Goal: Task Accomplishment & Management: Manage account settings

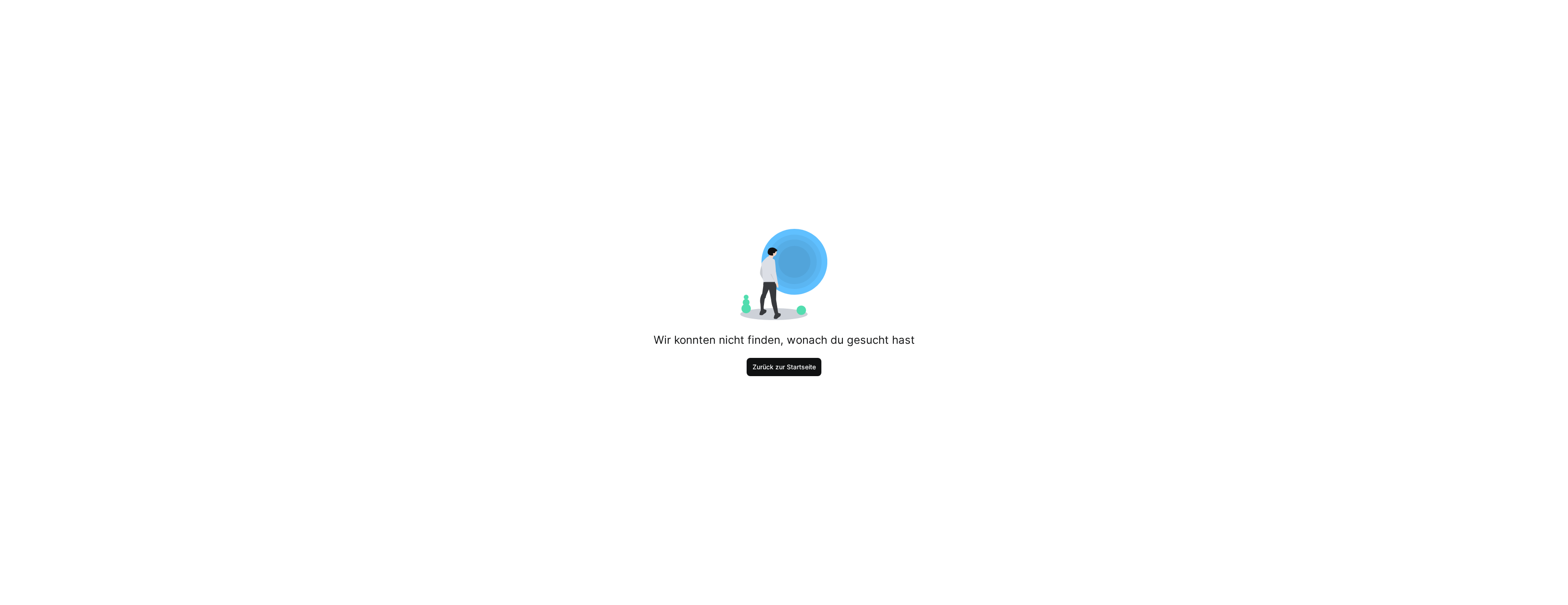
click at [786, 369] on span "Zurück zur Startseite" at bounding box center [784, 366] width 66 height 9
click at [803, 369] on span "Zurück zur Startseite" at bounding box center [784, 366] width 66 height 9
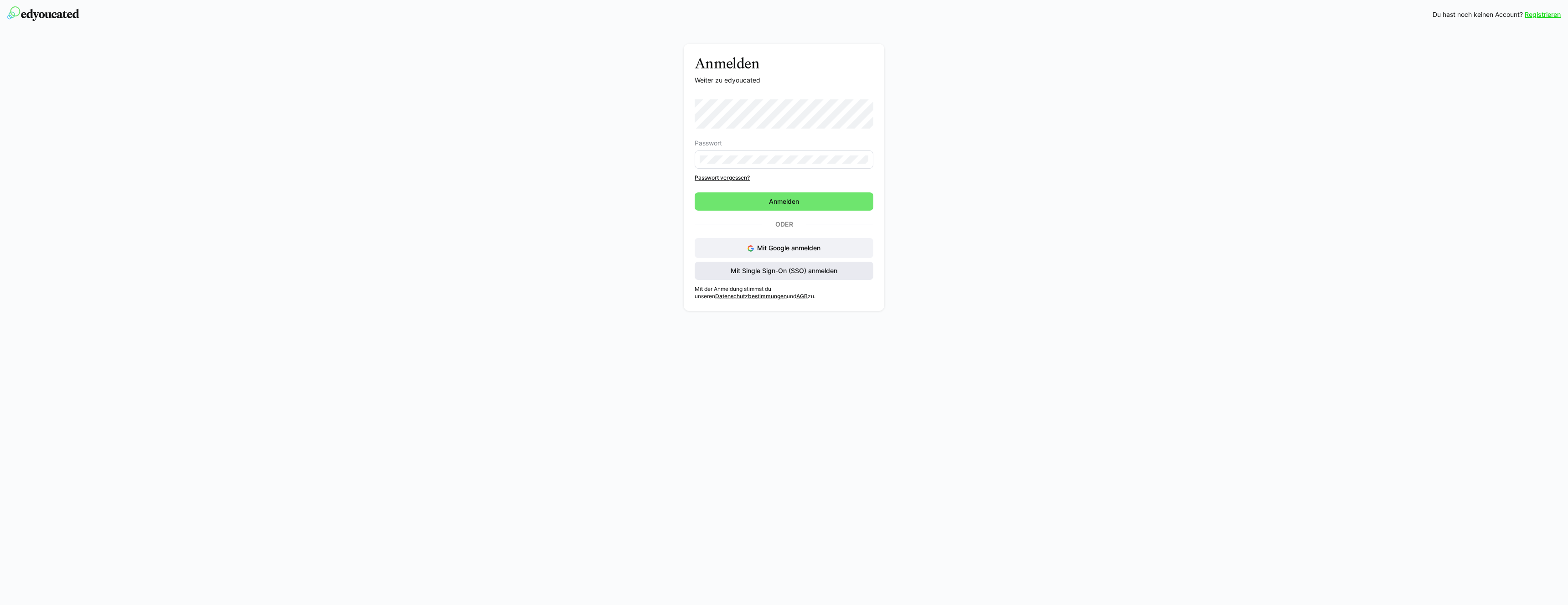
click at [752, 273] on span "Mit Single Sign-On (SSO) anmelden" at bounding box center [784, 270] width 110 height 9
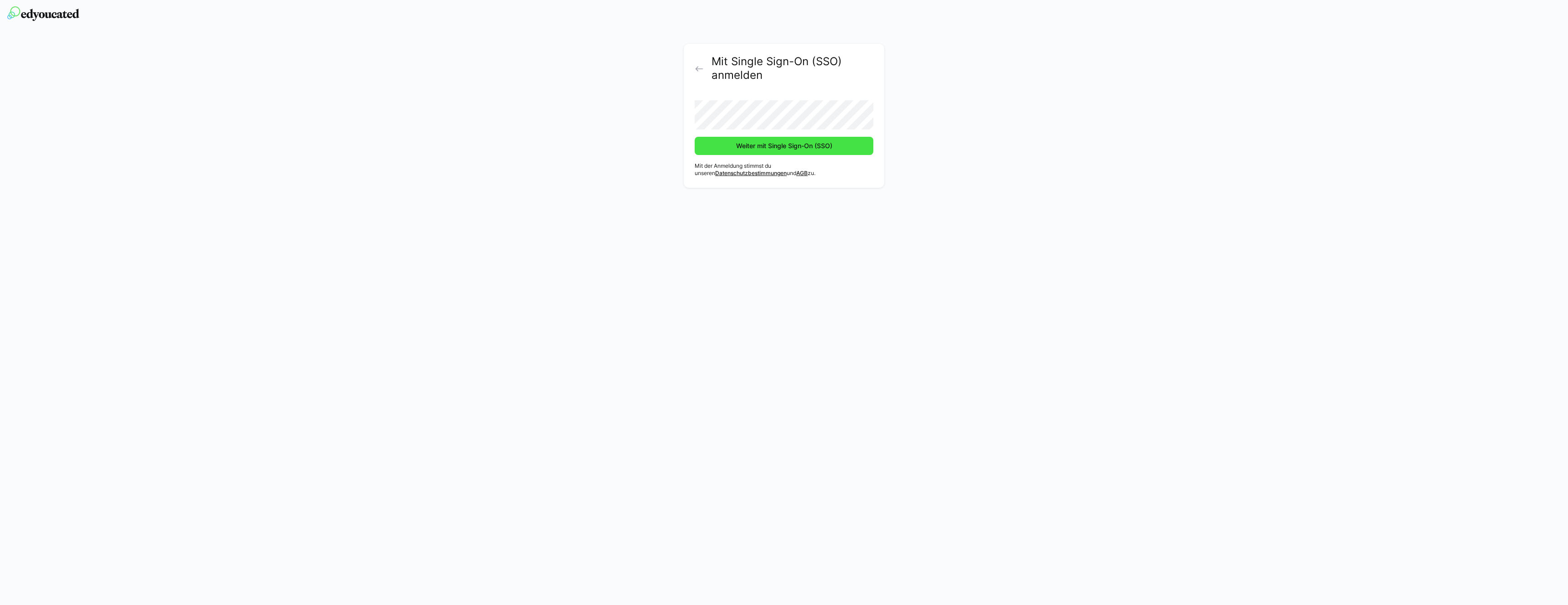
click at [695, 137] on button "Weiter mit Single Sign-On (SSO)" at bounding box center [784, 146] width 179 height 18
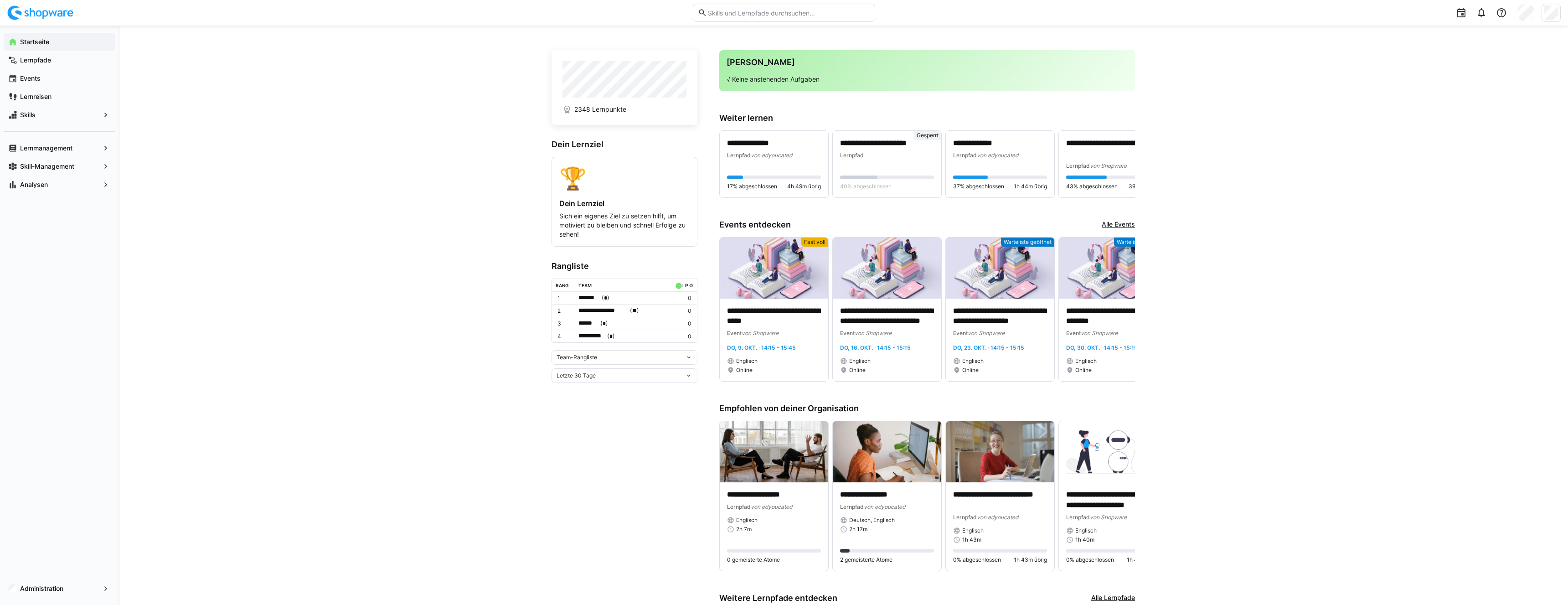
scroll to position [2, 0]
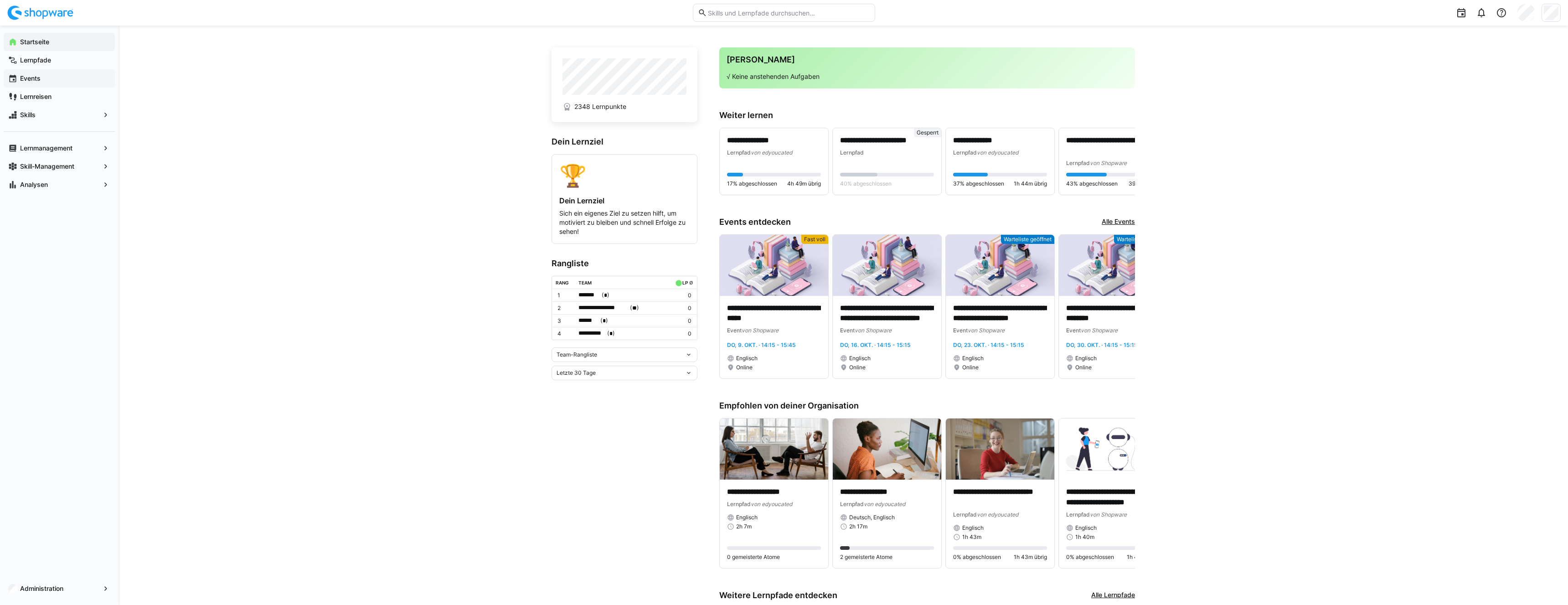
click at [43, 80] on span "Events" at bounding box center [65, 78] width 92 height 9
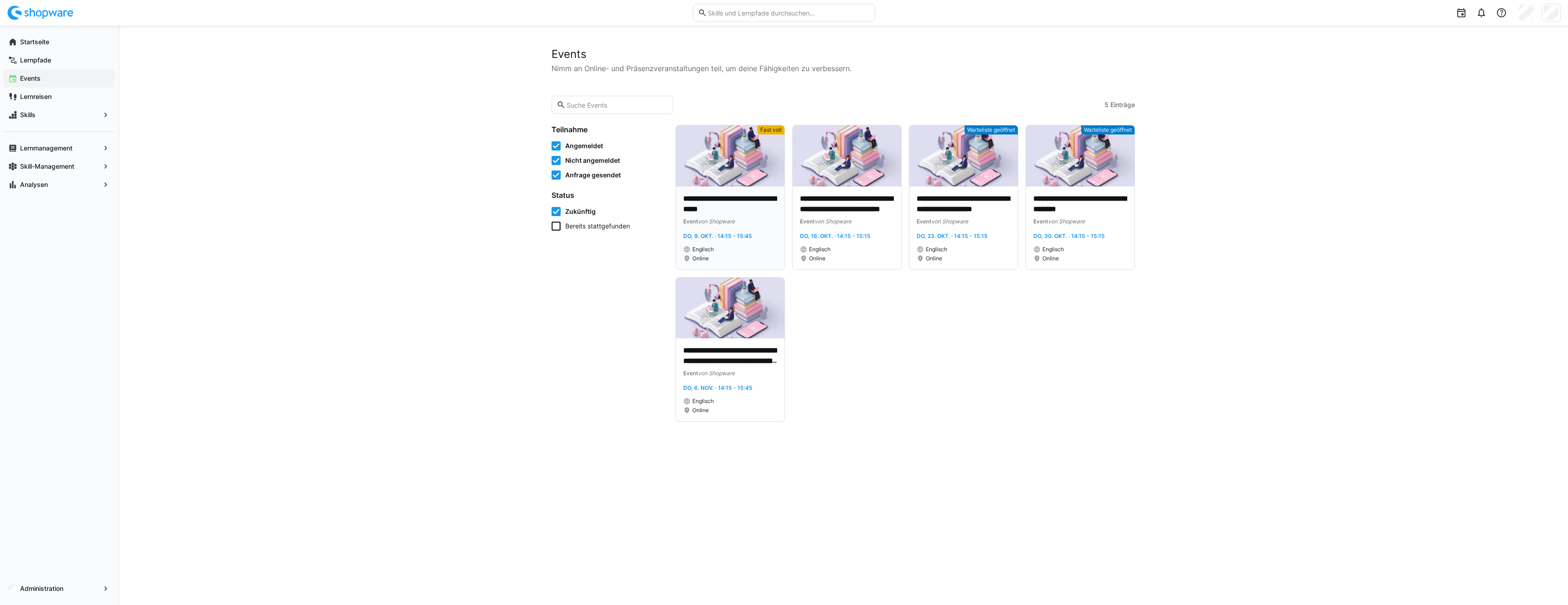
click at [732, 197] on p "**********" at bounding box center [730, 204] width 94 height 21
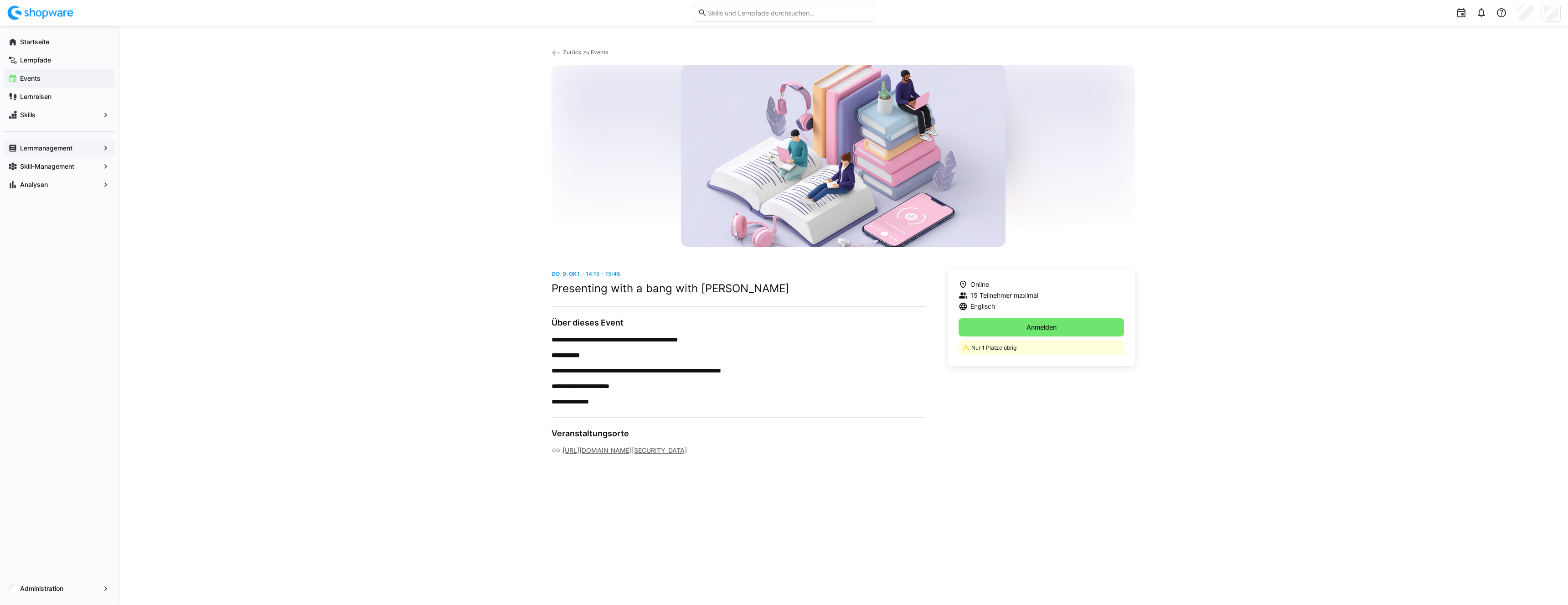
click at [0, 0] on app-navigation-label "Lernmanagement" at bounding box center [0, 0] width 0 height 0
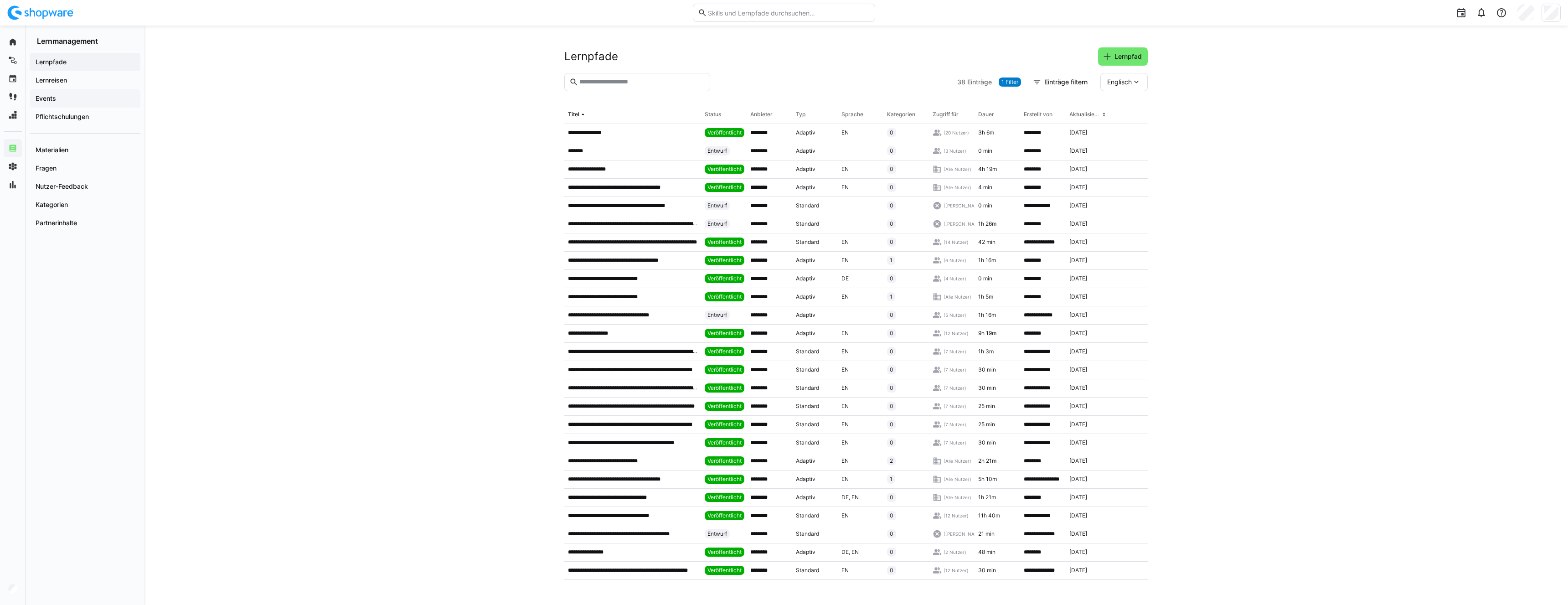
click at [0, 0] on app-navigation-label "Events" at bounding box center [0, 0] width 0 height 0
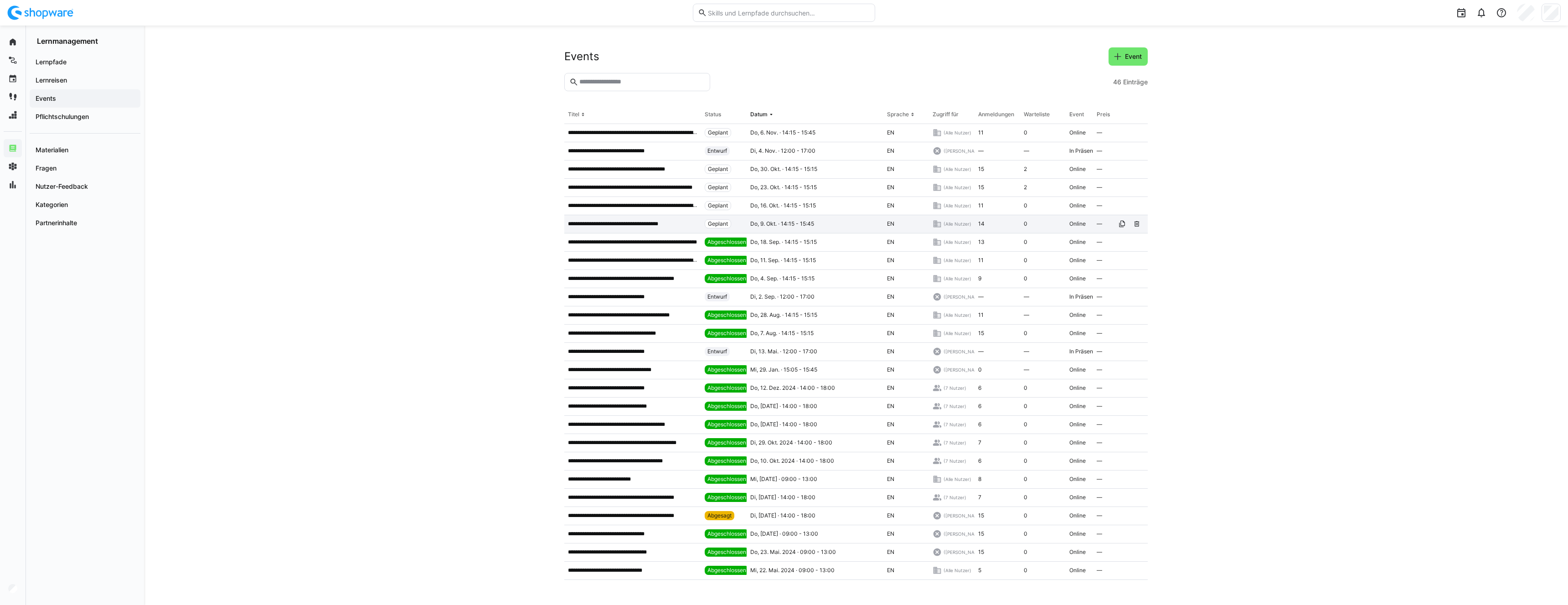
click at [600, 223] on p "**********" at bounding box center [622, 224] width 109 height 7
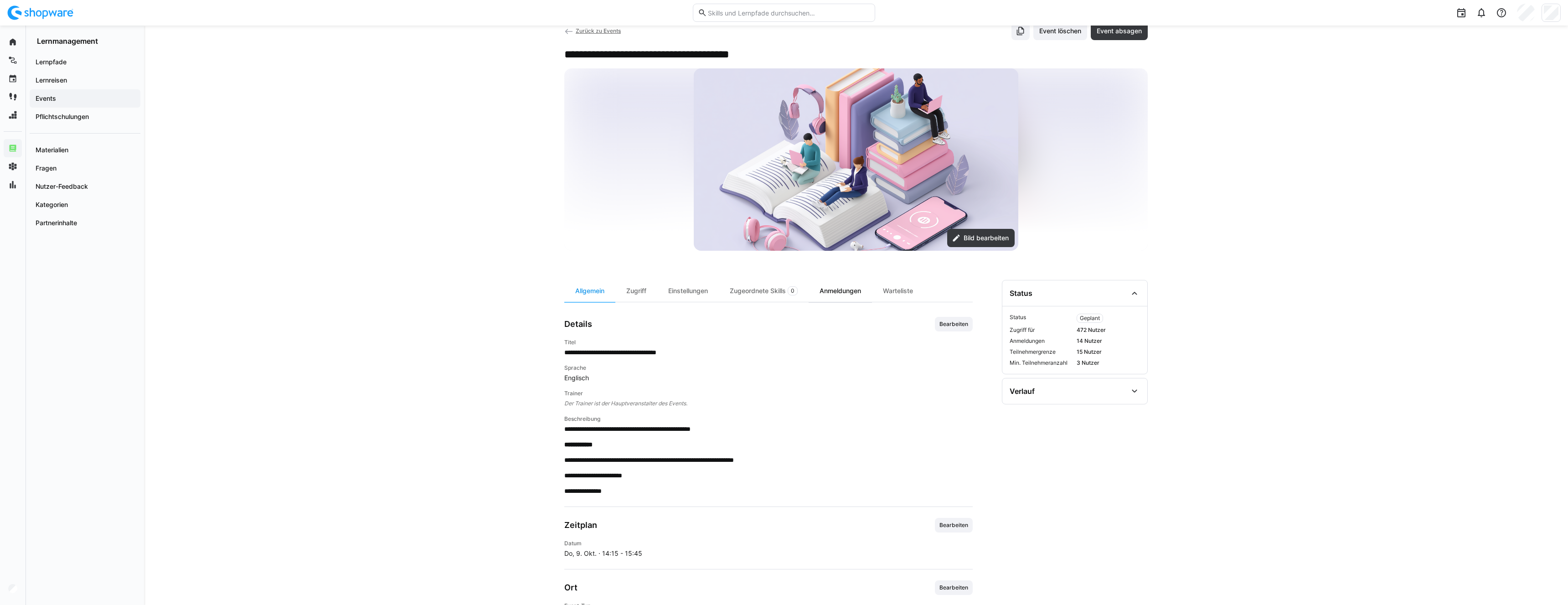
click at [840, 302] on div "Anmeldungen" at bounding box center [840, 291] width 63 height 22
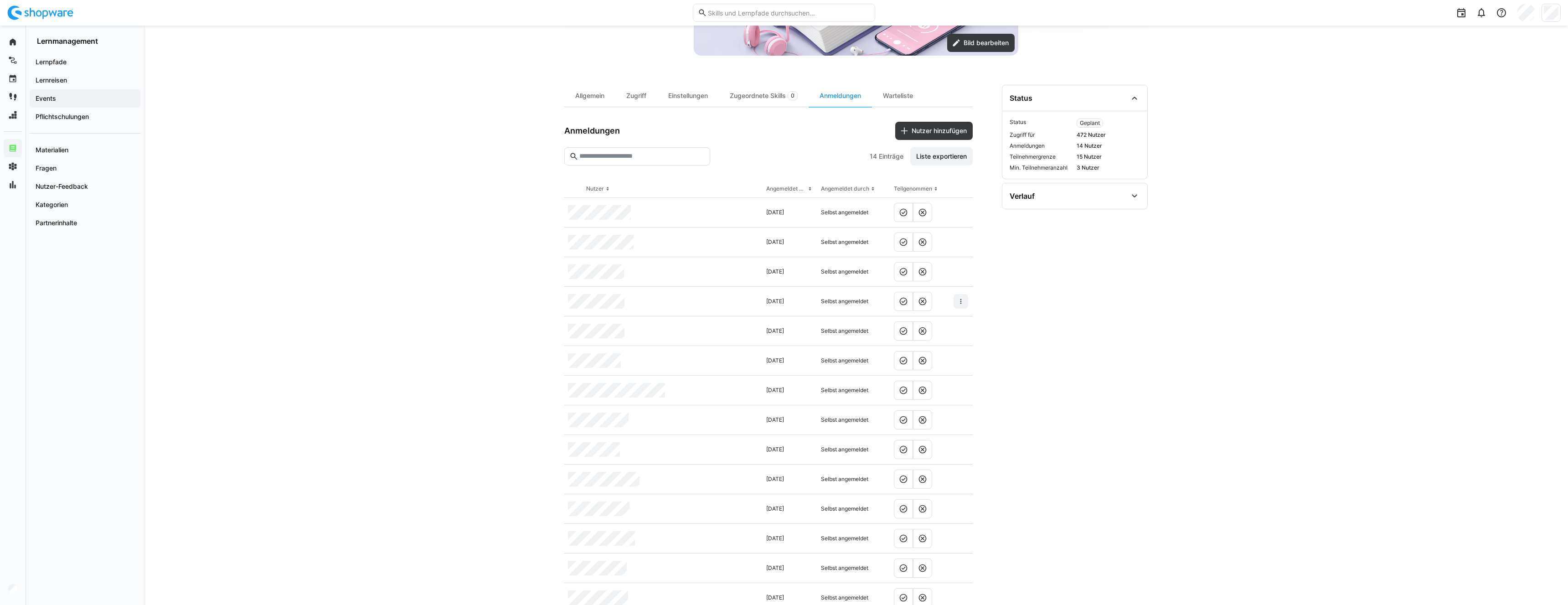
scroll to position [250, 0]
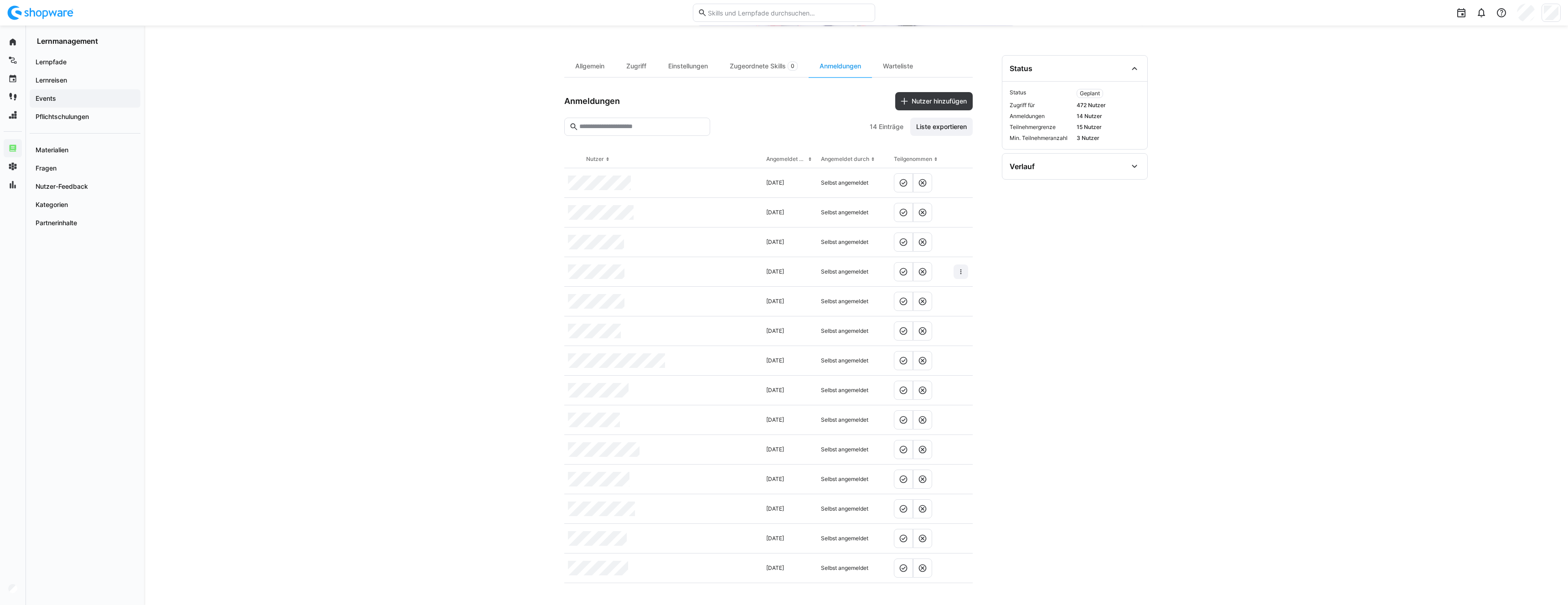
click at [1146, 370] on section "**********" at bounding box center [1075, 319] width 146 height 528
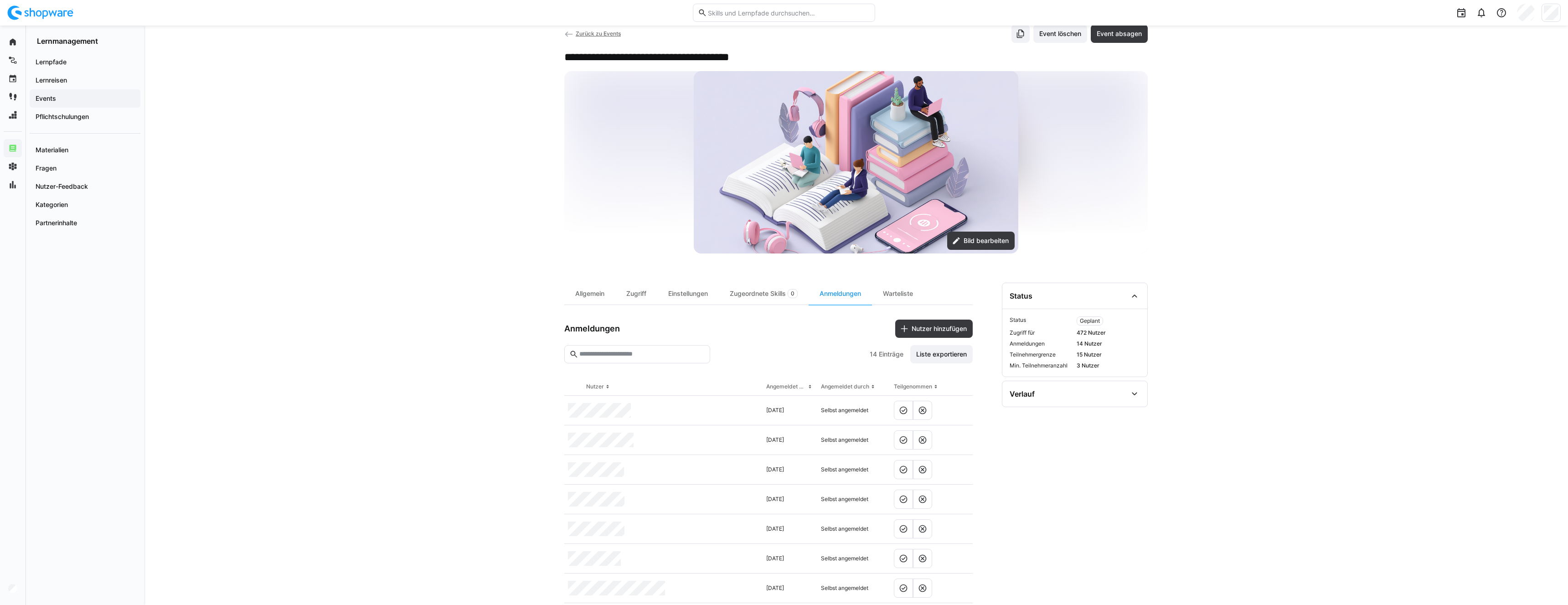
scroll to position [25, 0]
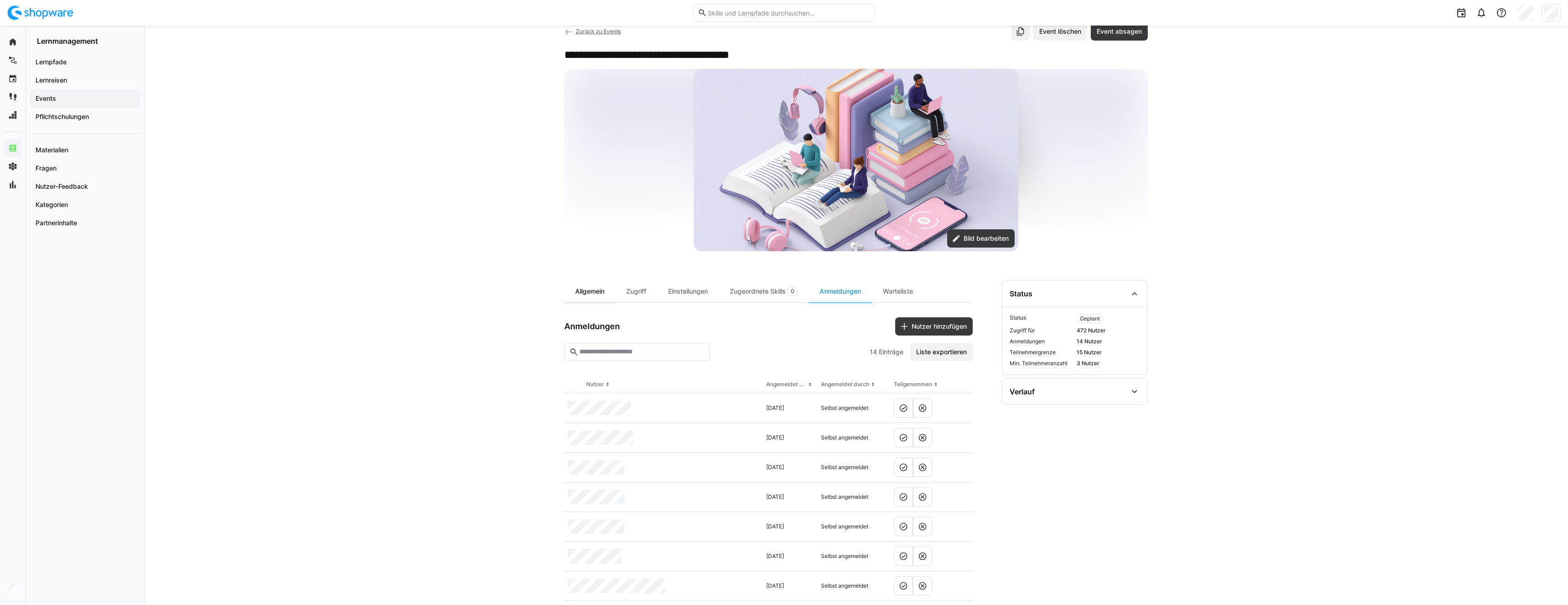
click at [581, 295] on div "Allgemein" at bounding box center [590, 292] width 51 height 22
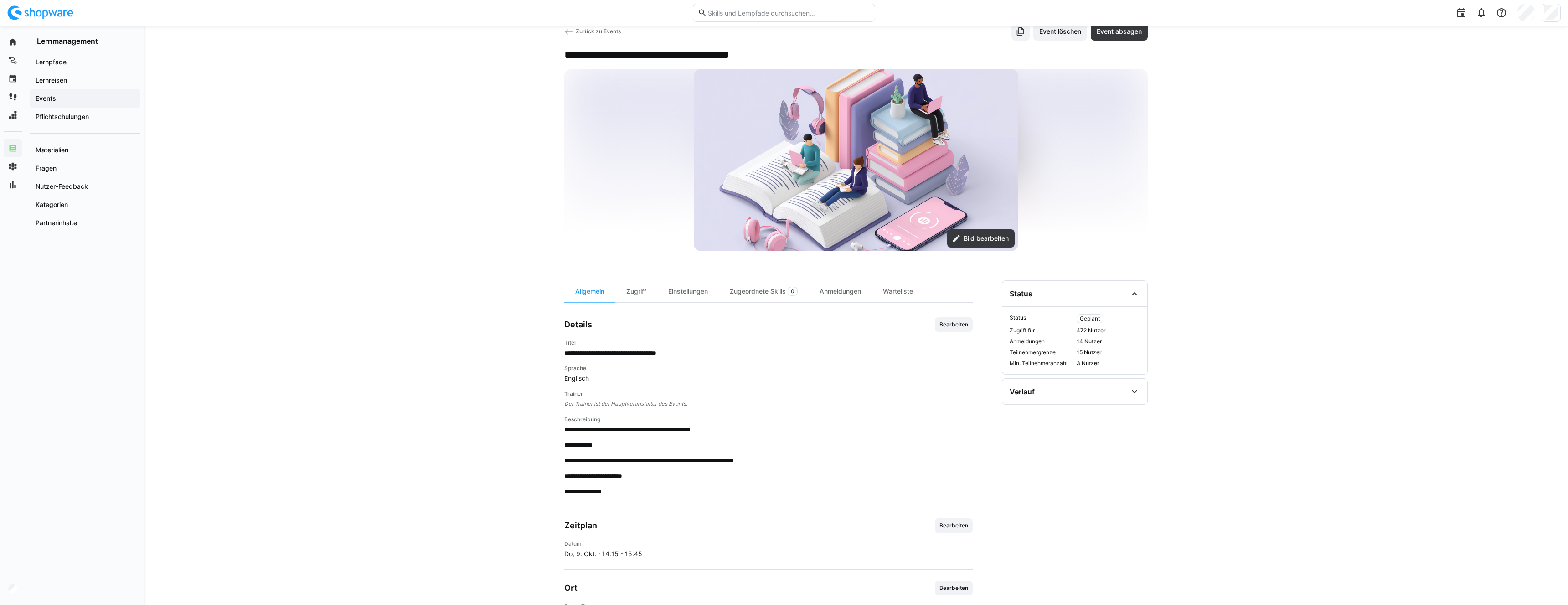
scroll to position [24, 0]
